Goal: Transaction & Acquisition: Purchase product/service

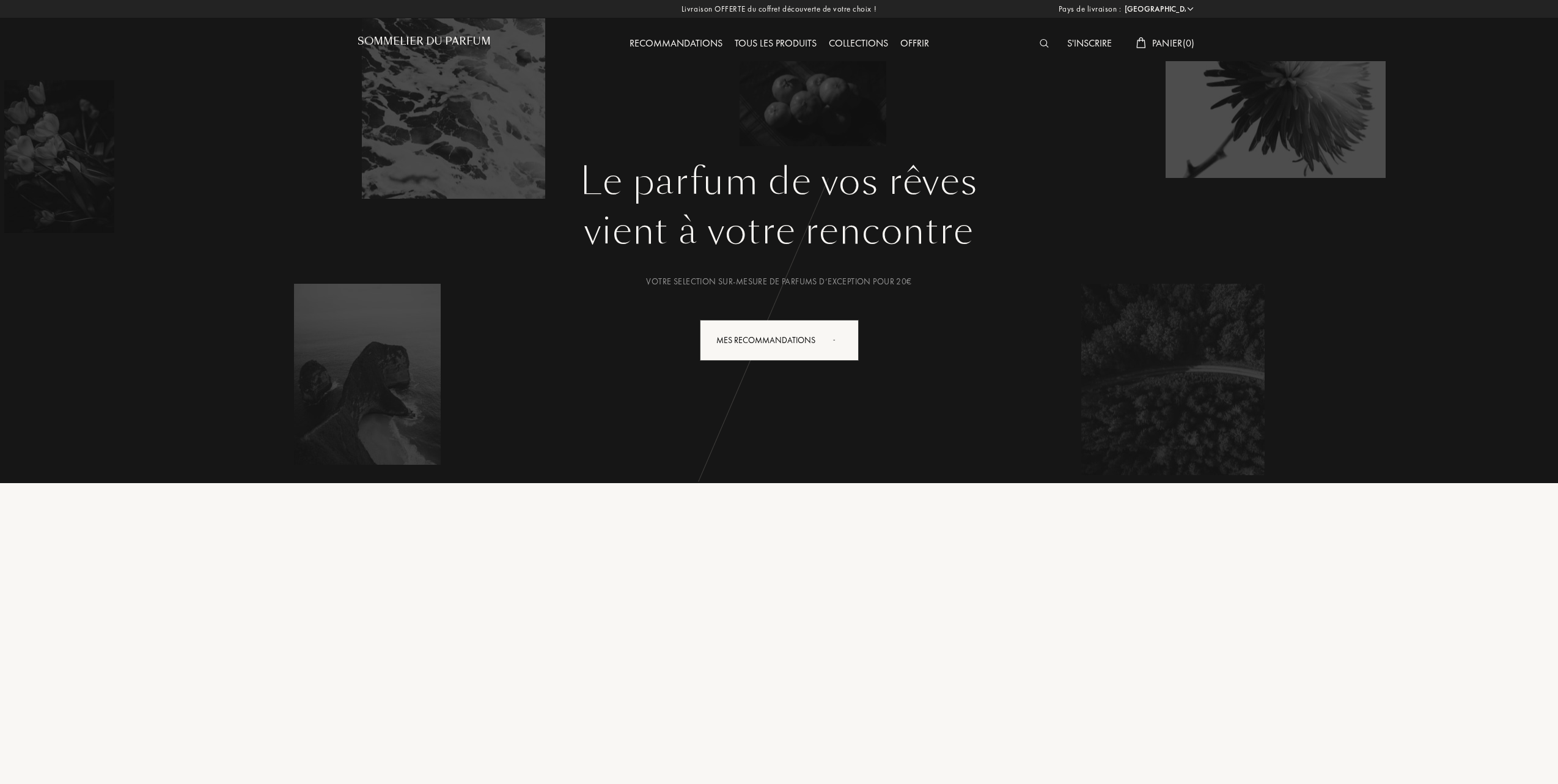
select select "FR"
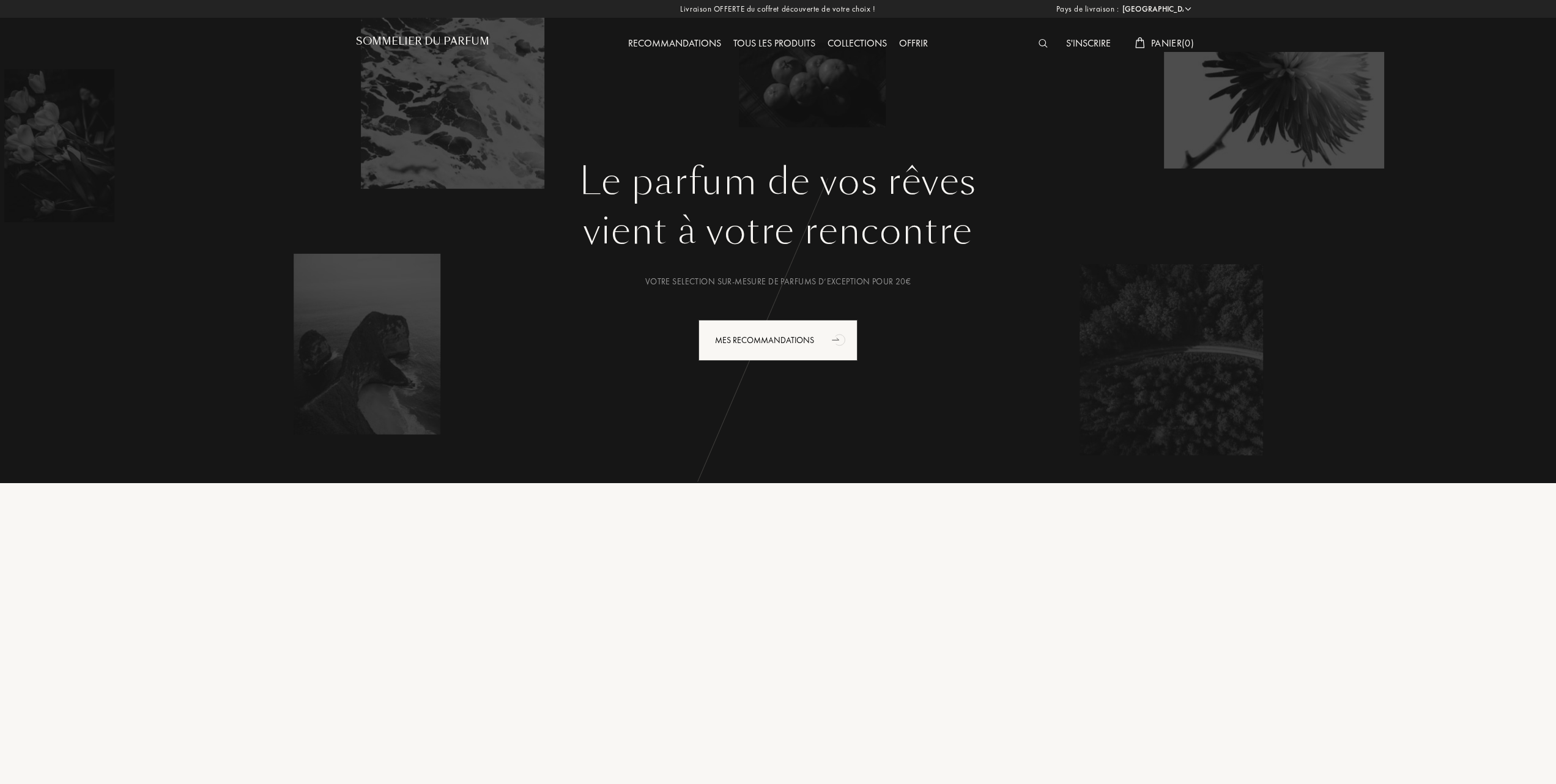
click at [783, 41] on div "Tous les produits" at bounding box center [774, 44] width 94 height 16
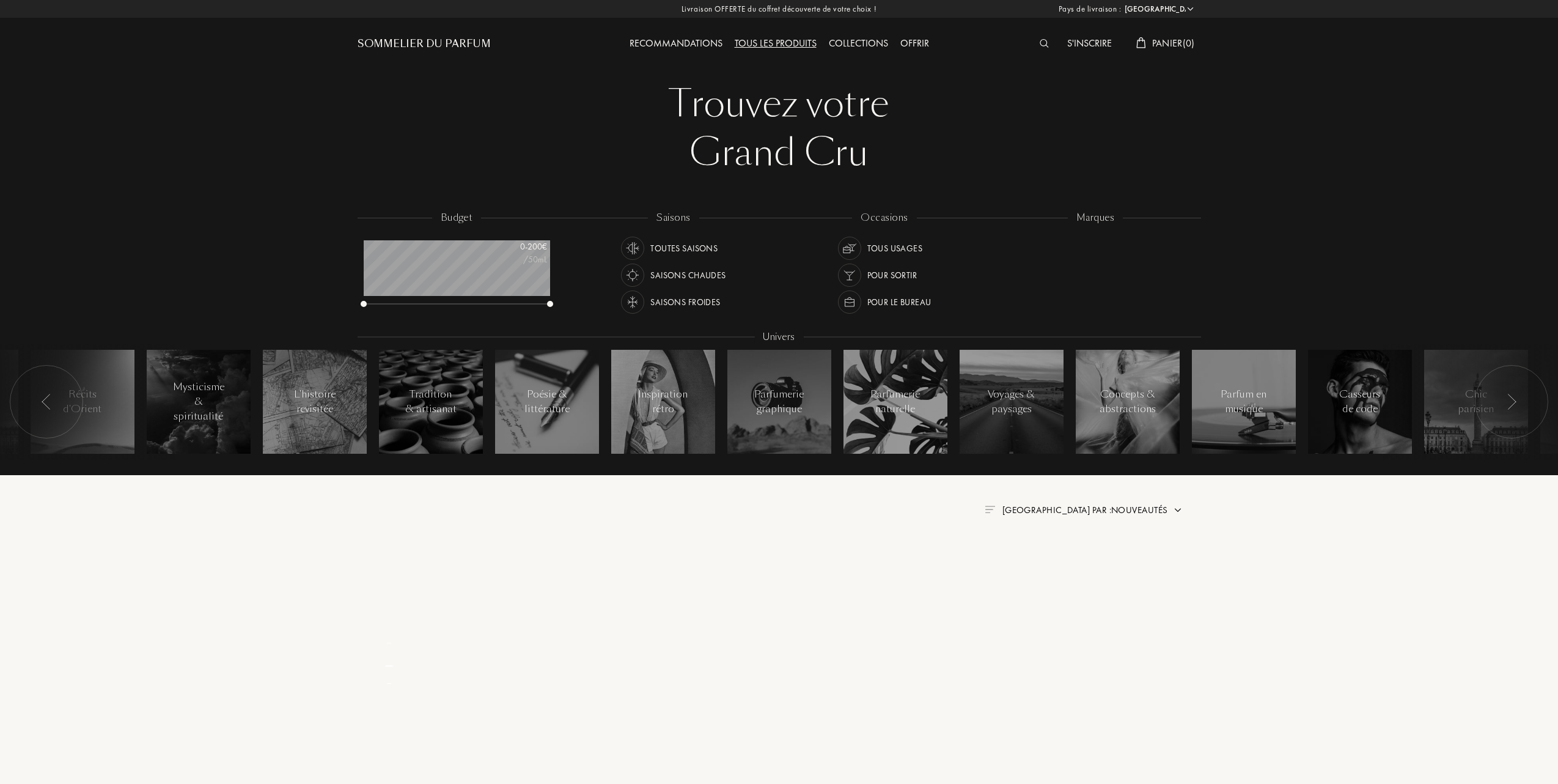
select select "FR"
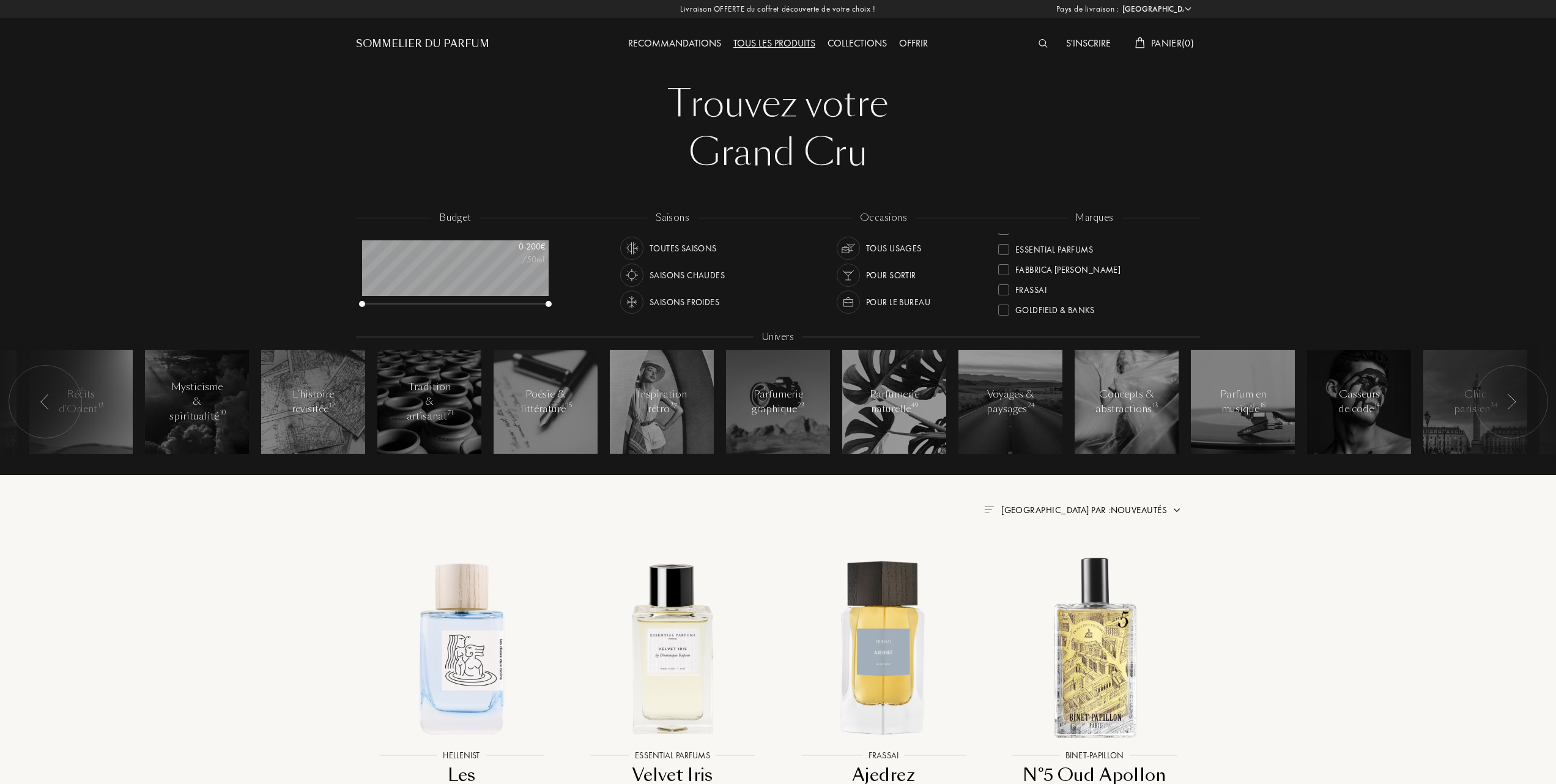
scroll to position [163, 0]
click at [1004, 281] on div at bounding box center [1004, 282] width 11 height 11
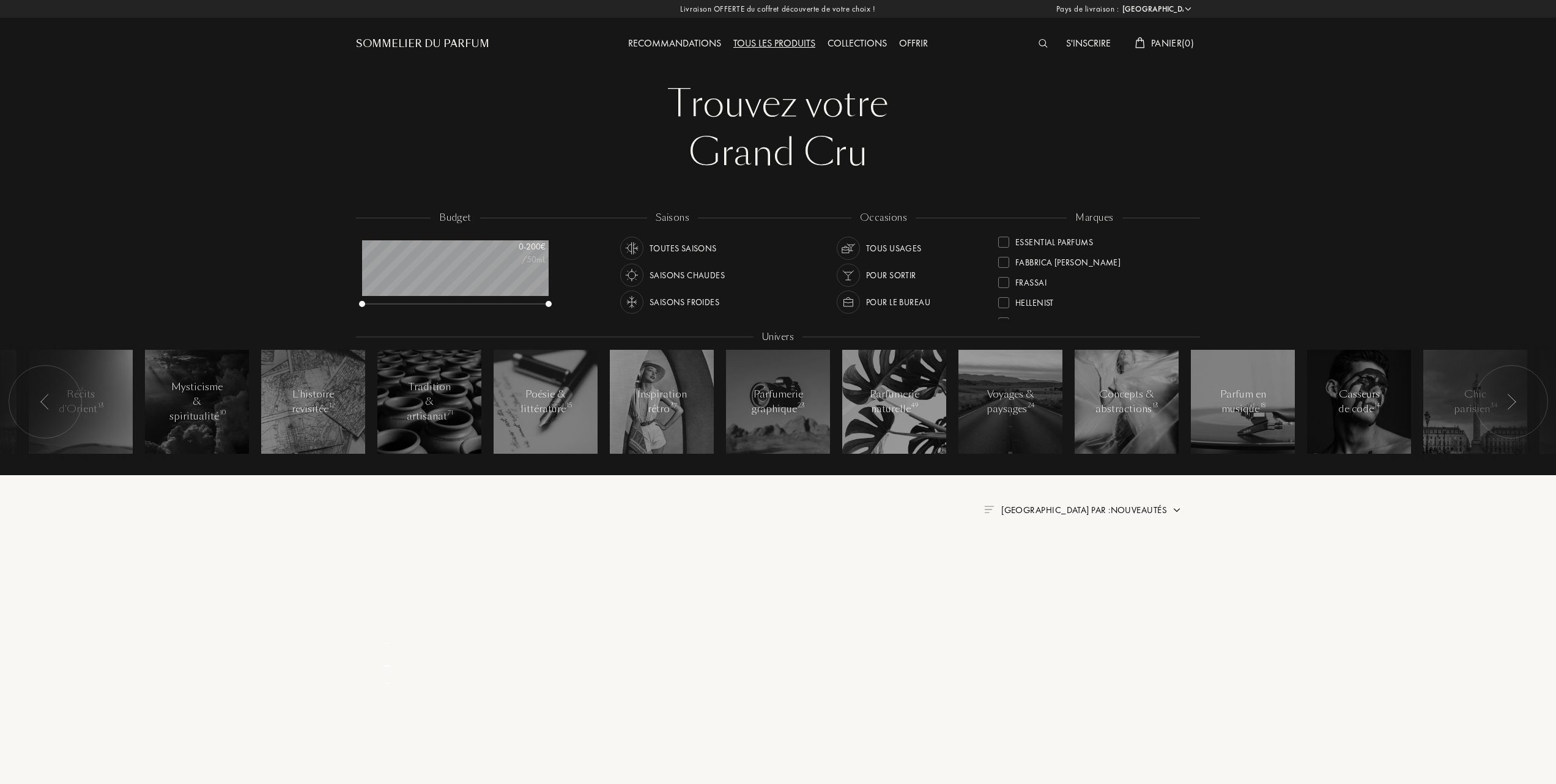
scroll to position [0, 0]
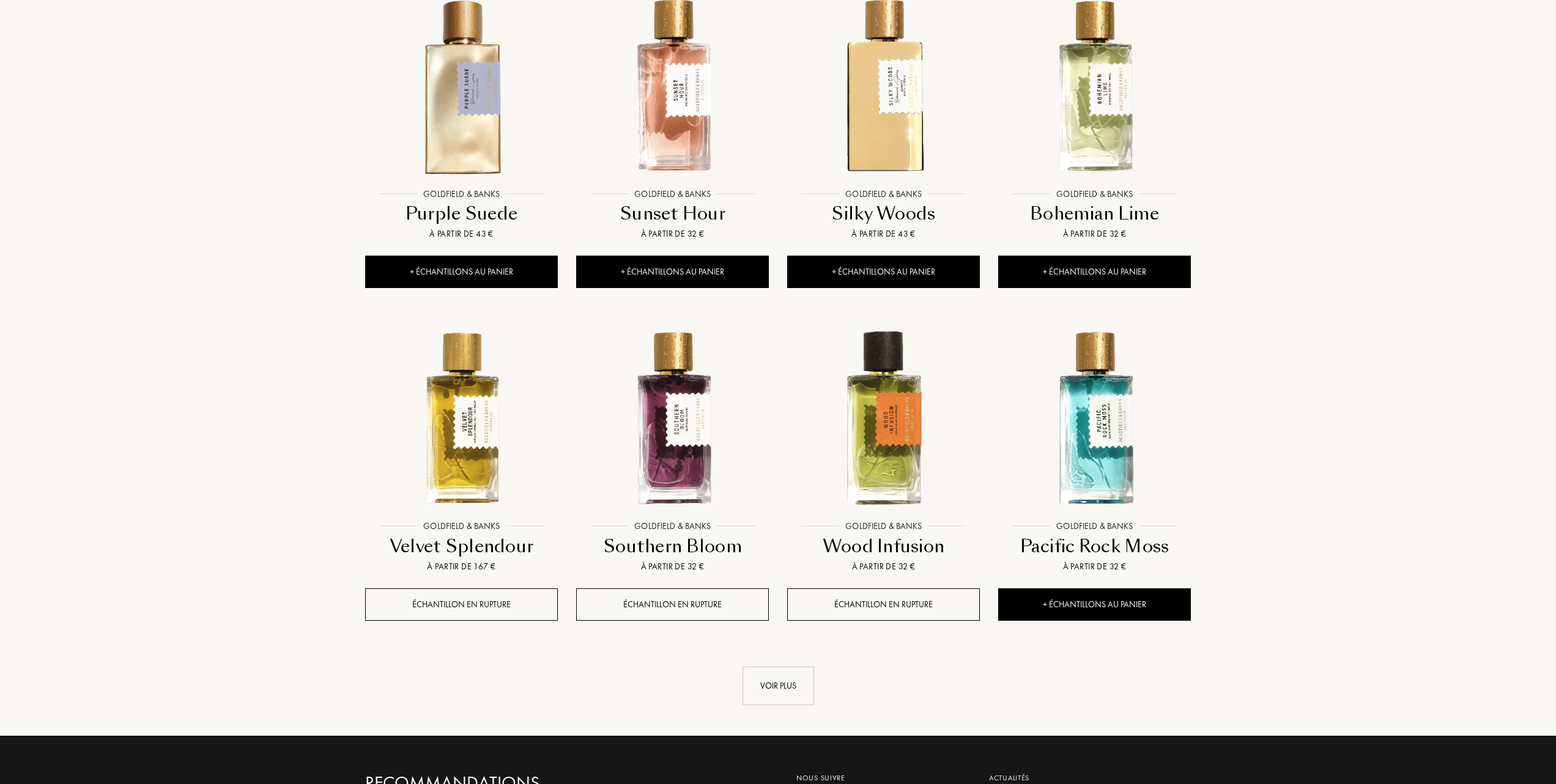
scroll to position [896, 0]
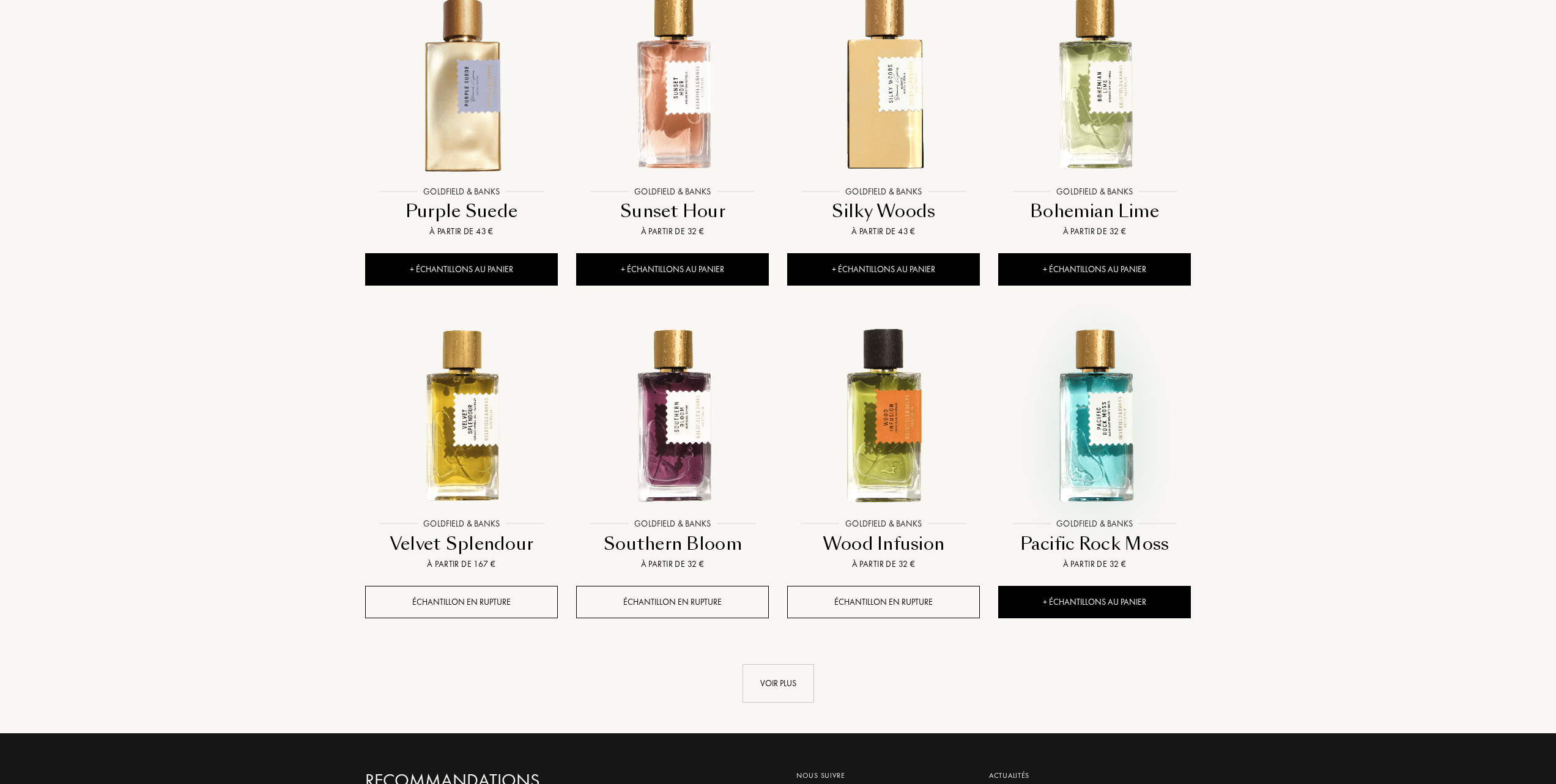
click at [1110, 433] on img at bounding box center [1094, 415] width 190 height 190
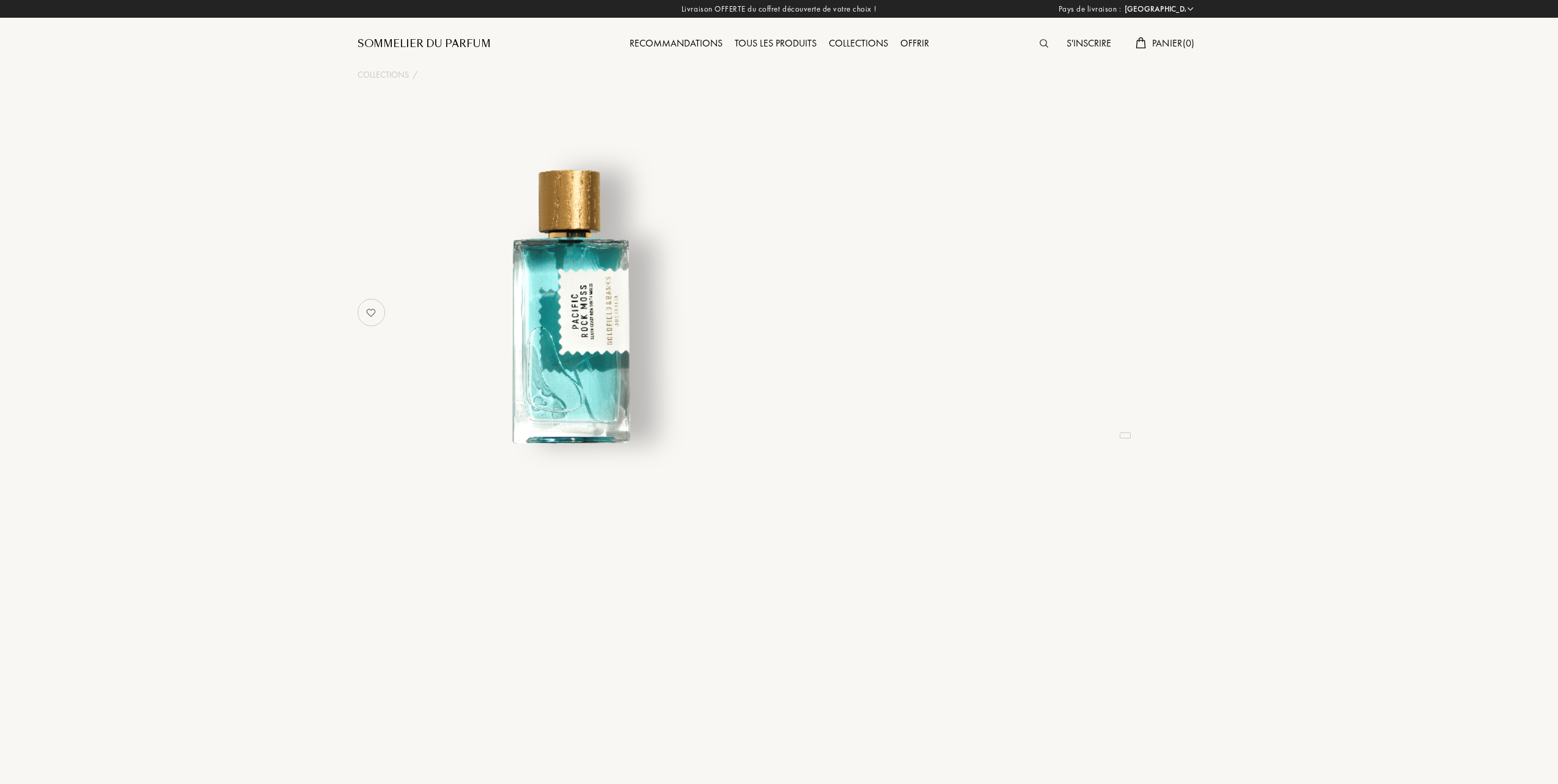
select select "FR"
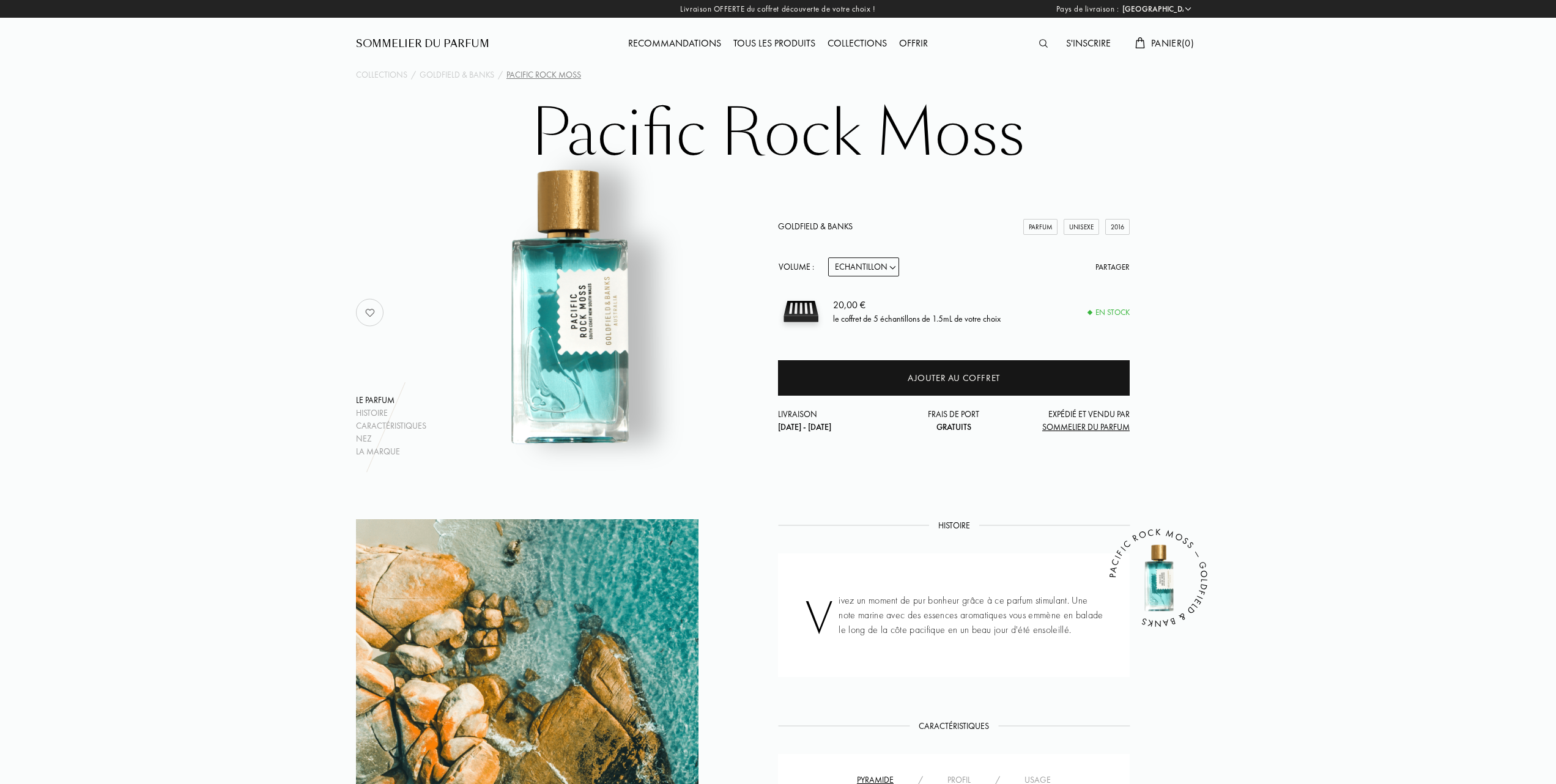
click at [896, 267] on select "Echantillon 10mL 50mL 100mL" at bounding box center [864, 267] width 71 height 19
select select "2"
click at [828, 257] on select "Echantillon 10mL 50mL 100mL" at bounding box center [864, 267] width 71 height 19
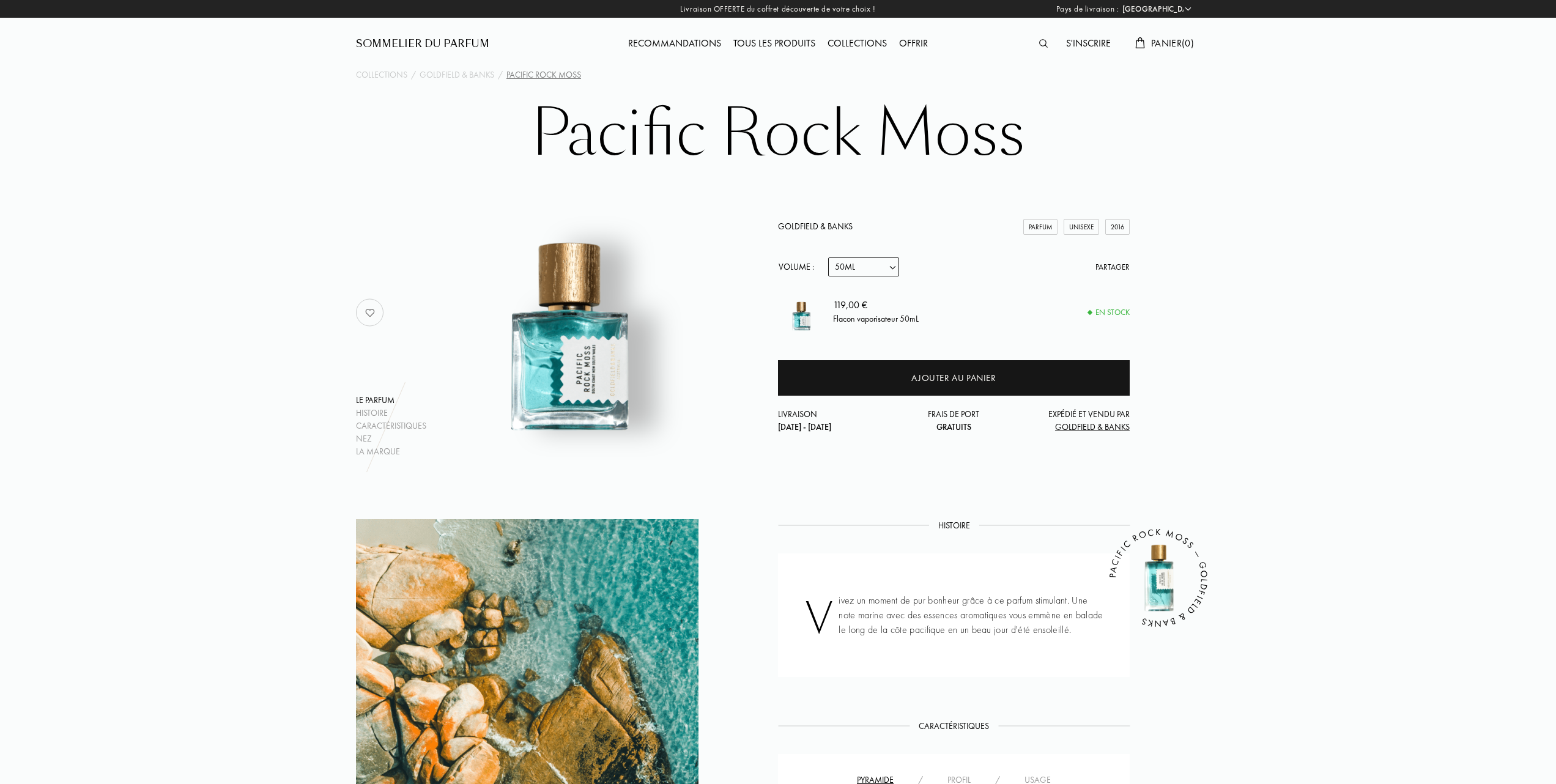
select select "2"
click at [894, 267] on select "Echantillon 10mL 50mL 100mL" at bounding box center [864, 267] width 71 height 19
select select "1"
click at [828, 257] on select "Echantillon 10mL 50mL 100mL" at bounding box center [864, 267] width 71 height 19
select select "1"
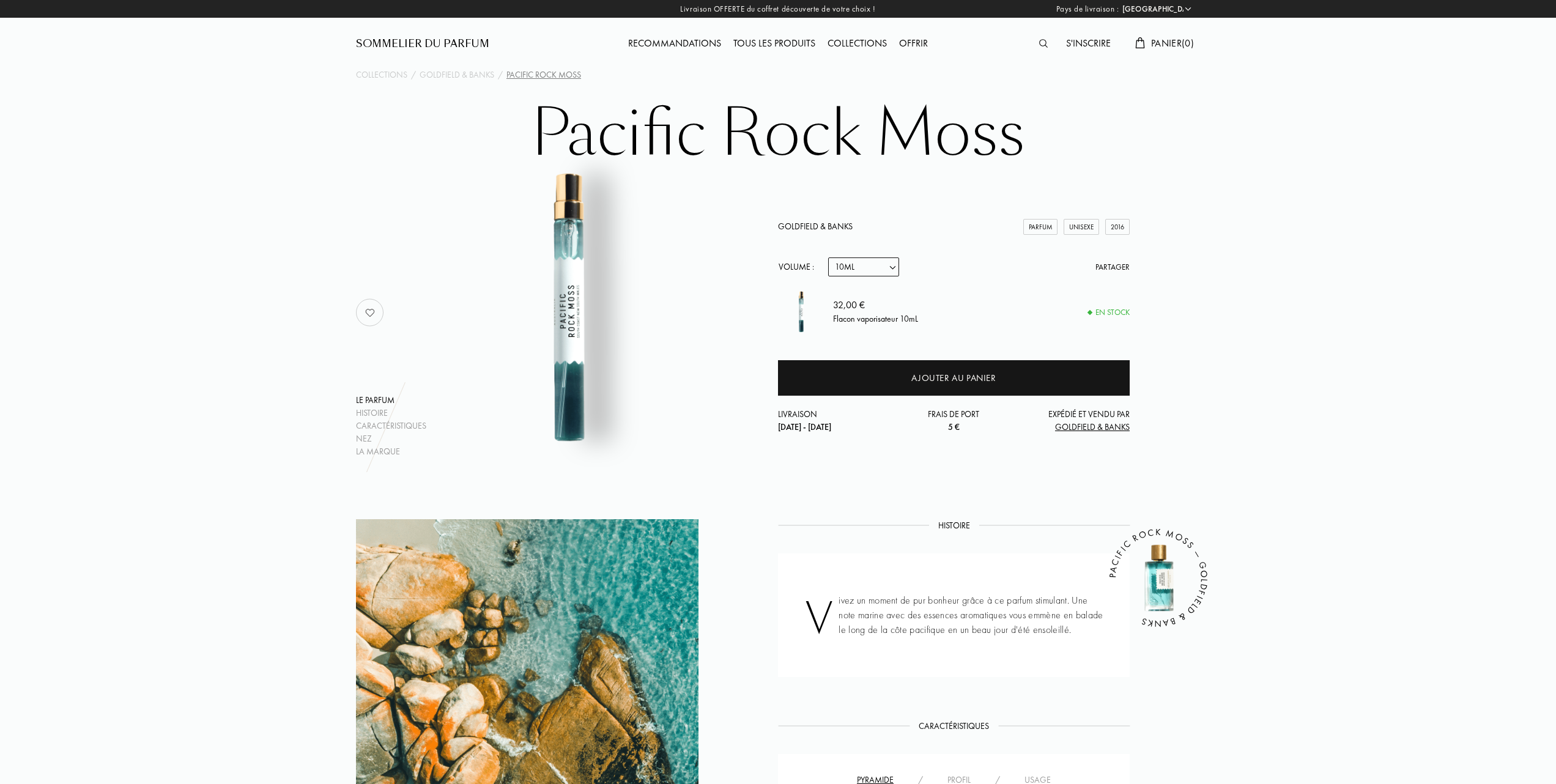
click at [893, 262] on select "Echantillon 10mL 50mL 100mL" at bounding box center [864, 267] width 71 height 19
select select "2"
click at [828, 257] on select "Echantillon 10mL 50mL 100mL" at bounding box center [864, 267] width 71 height 19
select select "2"
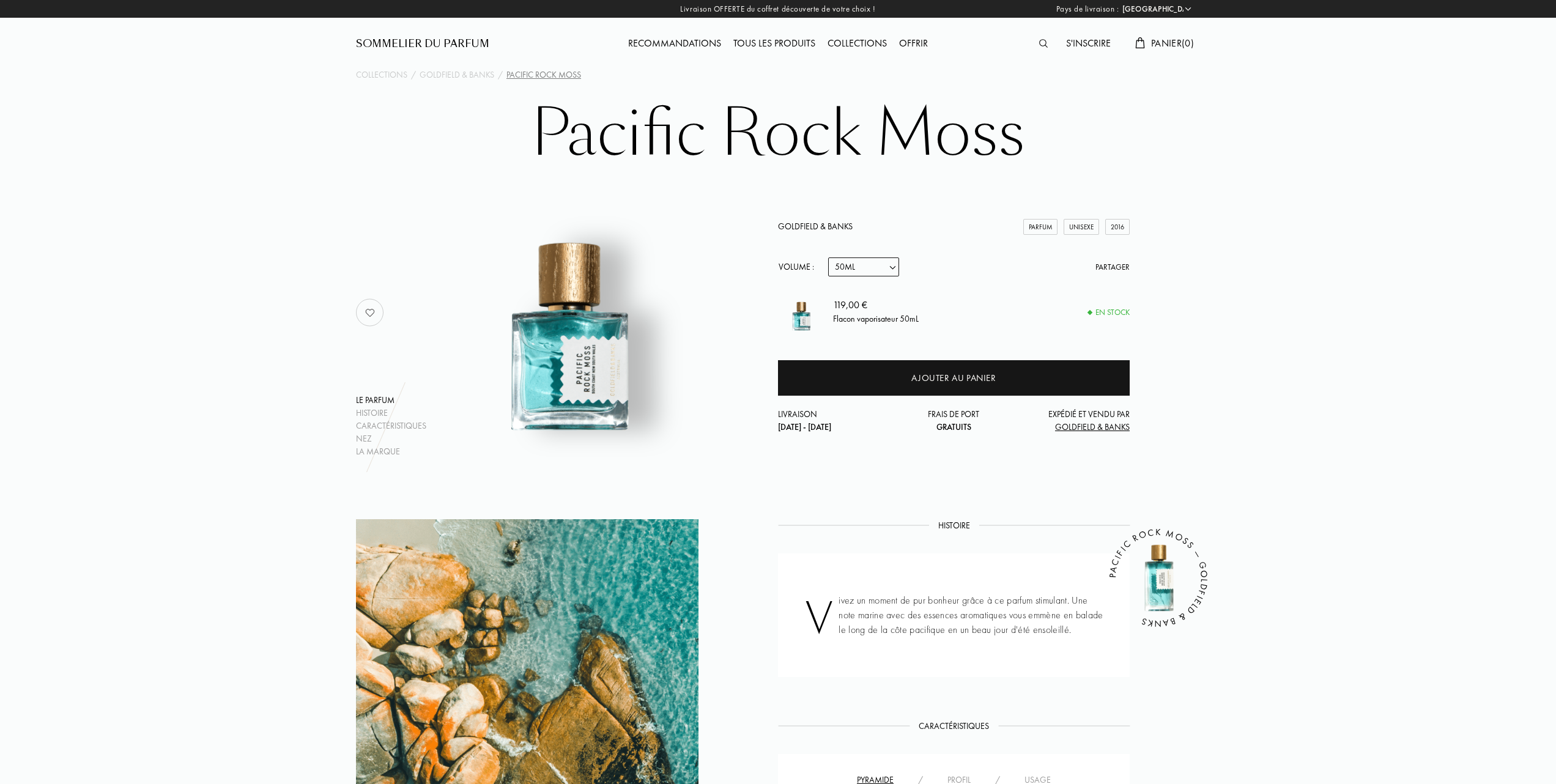
click at [892, 265] on select "Echantillon 10mL 50mL 100mL" at bounding box center [864, 267] width 71 height 19
select select "1"
click at [828, 257] on select "Echantillon 10mL 50mL 100mL" at bounding box center [864, 267] width 71 height 19
select select "1"
